Goal: Ask a question

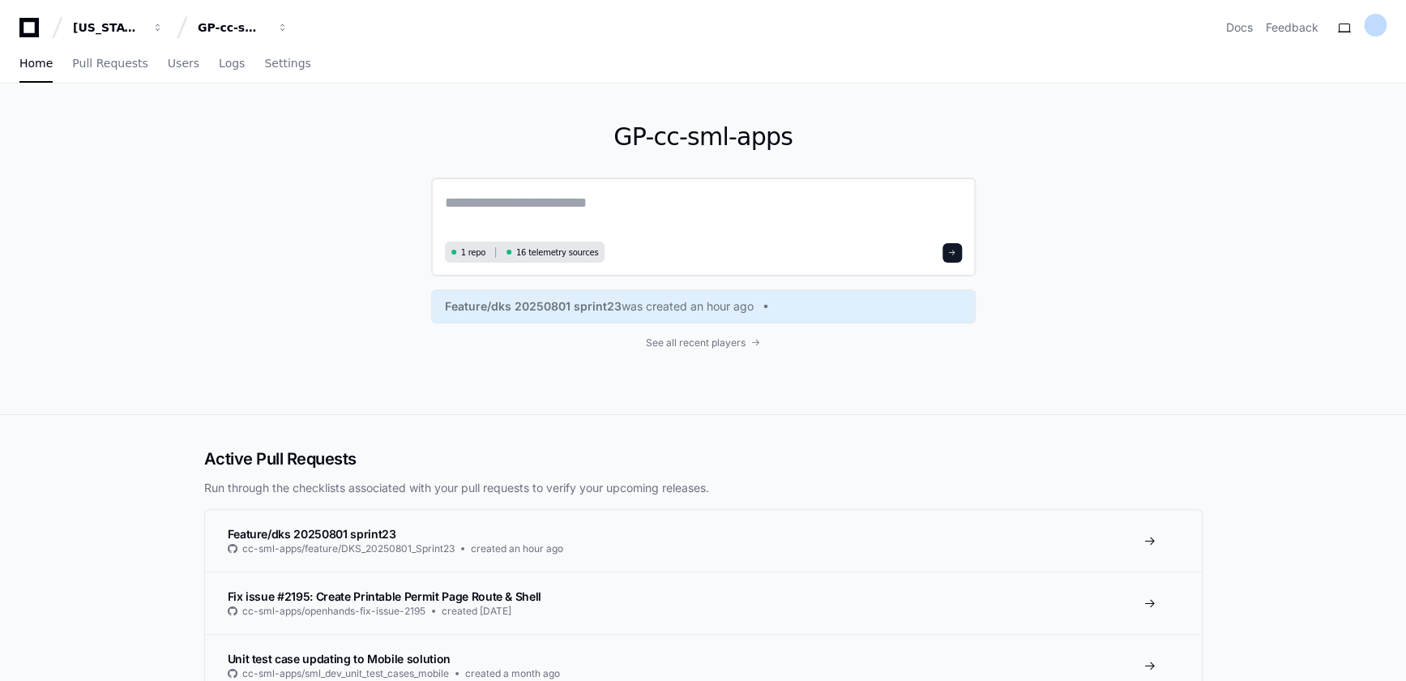
click at [611, 219] on textarea at bounding box center [703, 213] width 517 height 45
click at [713, 349] on div "GP-cc-sml-apps 1 repo 16 telemetry sources Feature/dks 20250801 sprint23 was cr…" at bounding box center [703, 248] width 545 height 331
click at [715, 346] on span "See all recent players" at bounding box center [696, 342] width 100 height 13
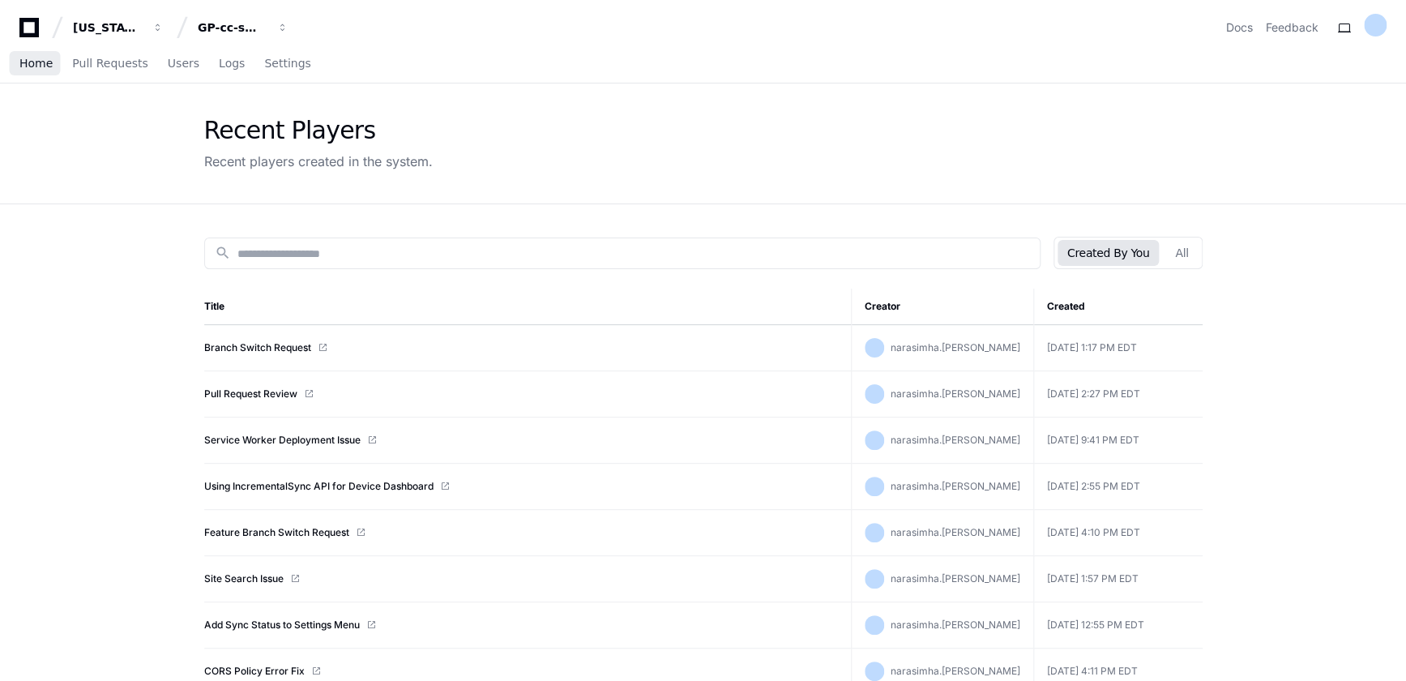
click at [24, 62] on span "Home" at bounding box center [35, 63] width 33 height 10
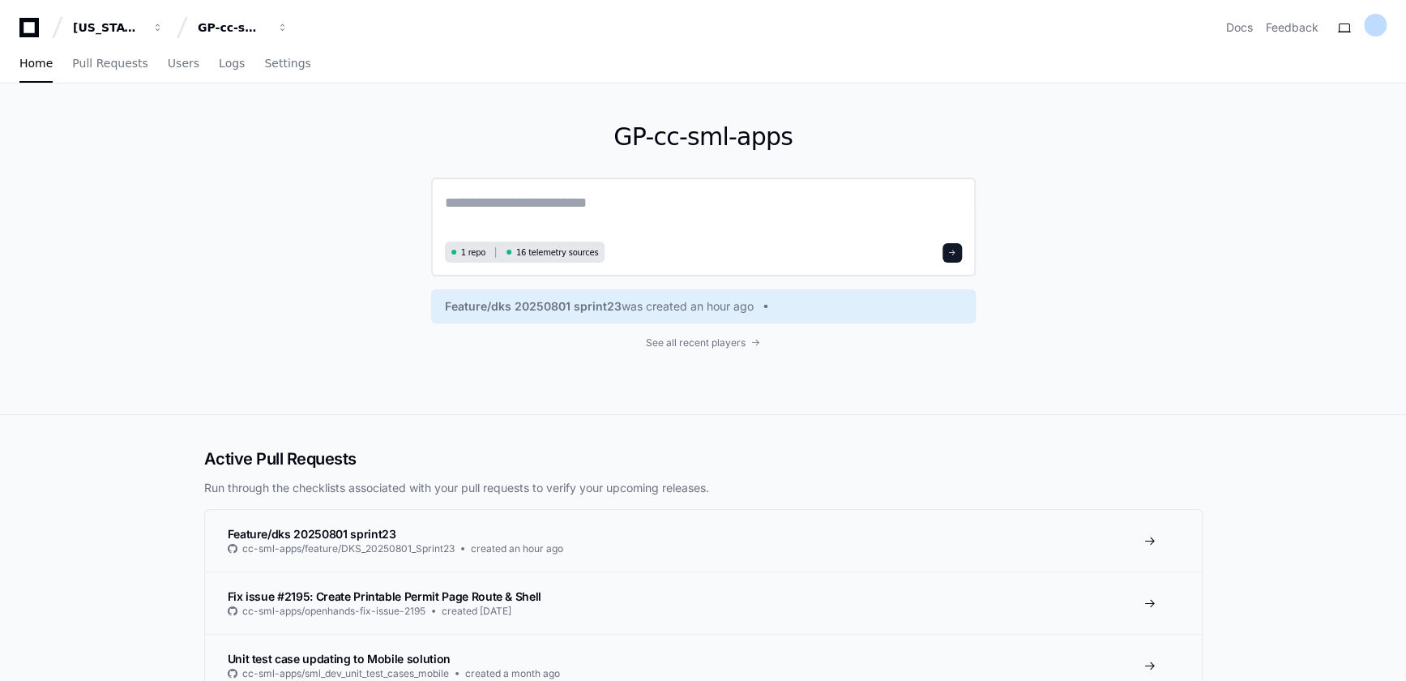
click at [515, 210] on textarea at bounding box center [703, 213] width 517 height 45
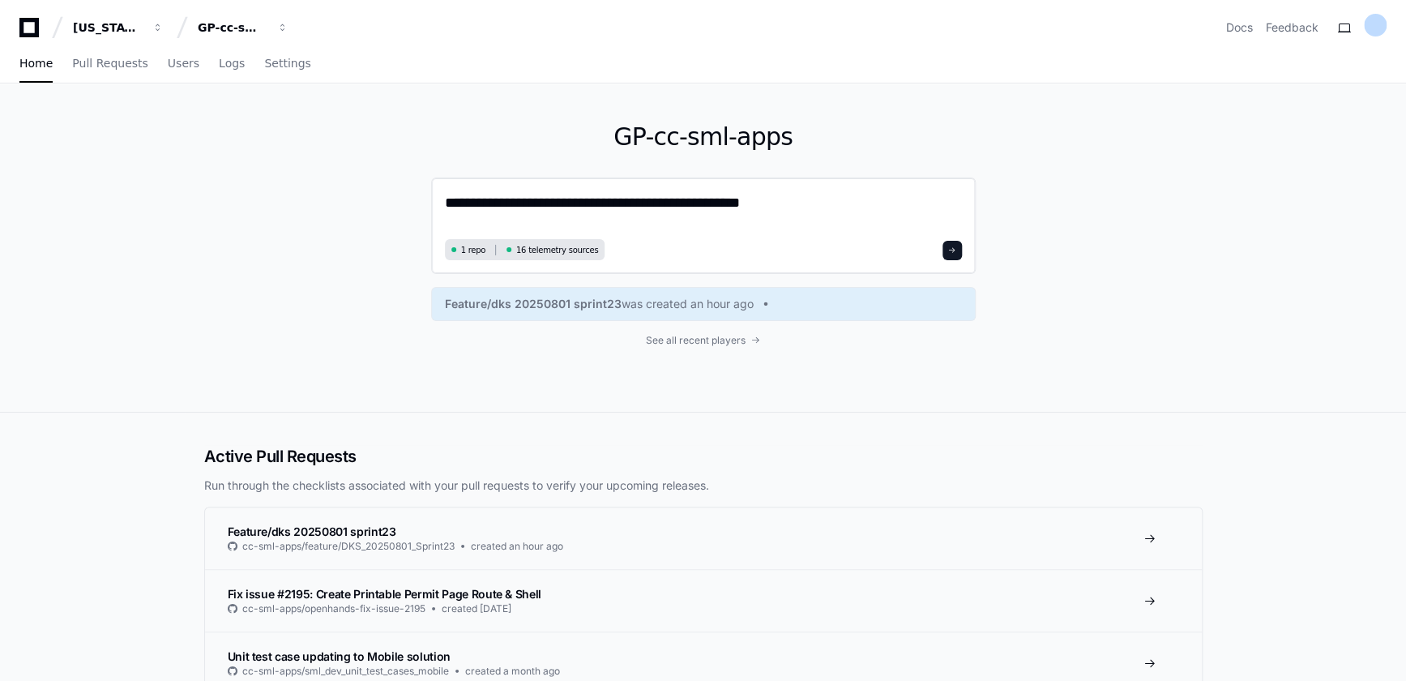
type textarea "**********"
click at [946, 249] on button at bounding box center [952, 250] width 19 height 19
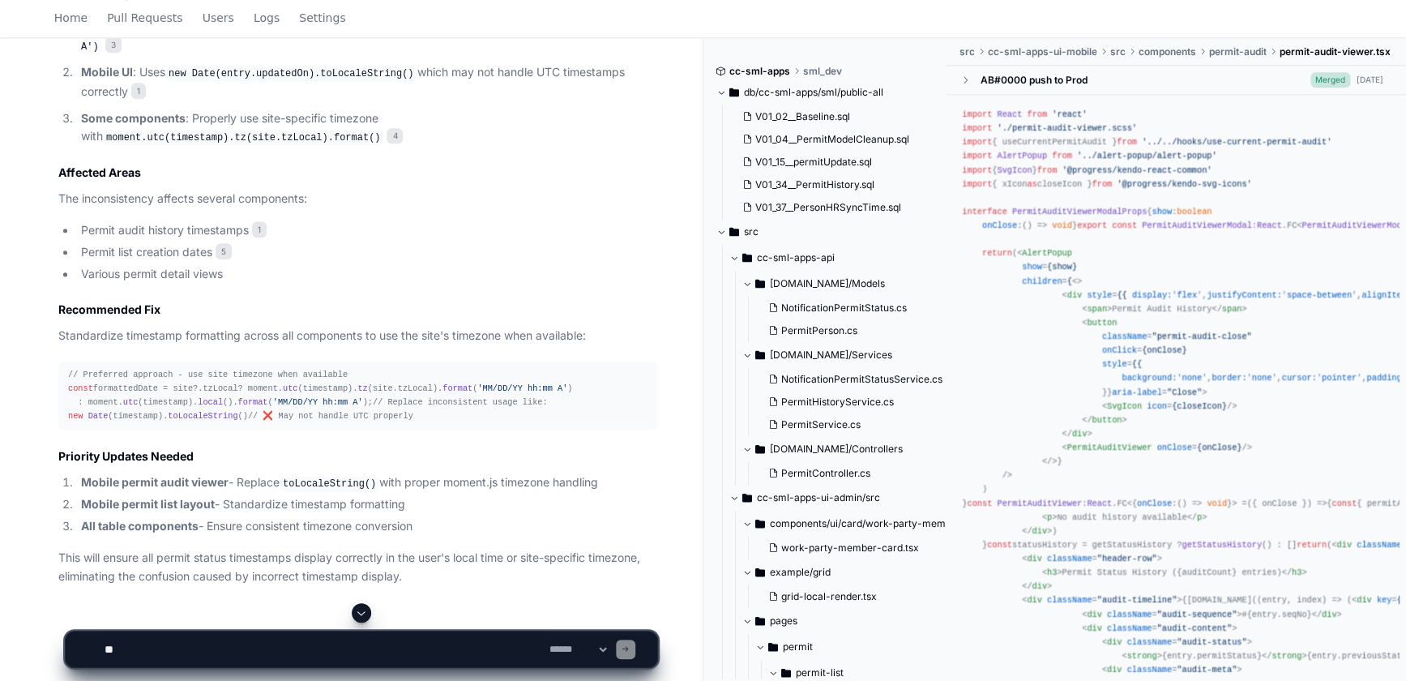
scroll to position [960, 0]
